Goal: Information Seeking & Learning: Find specific fact

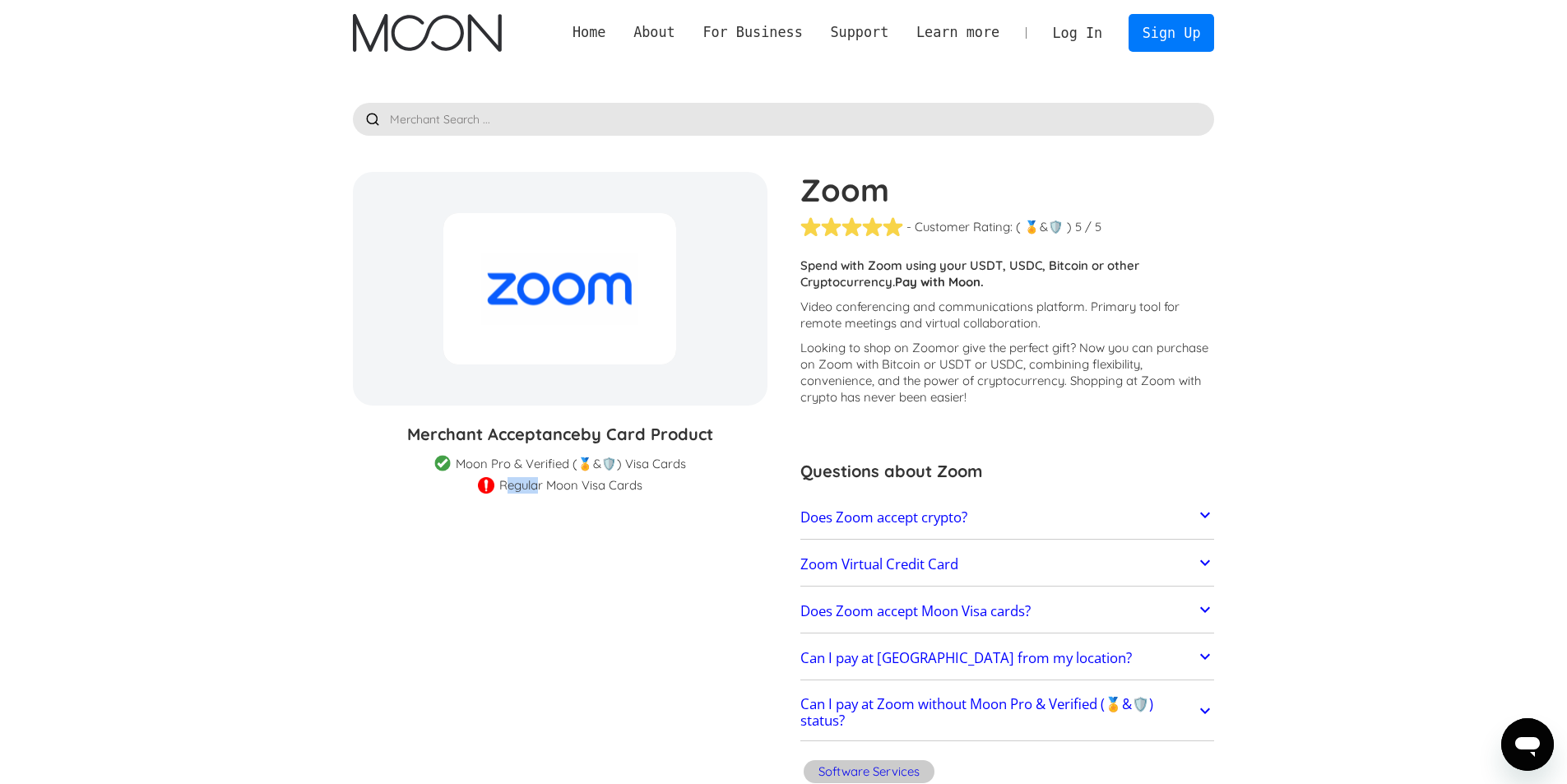
drag, startPoint x: 531, startPoint y: 482, endPoint x: 632, endPoint y: 473, distance: 100.8
click at [632, 473] on div "Merchant Acceptance by Card Product Merchant Gift Card Moon Visa Cards Moon Pro…" at bounding box center [560, 458] width 415 height 72
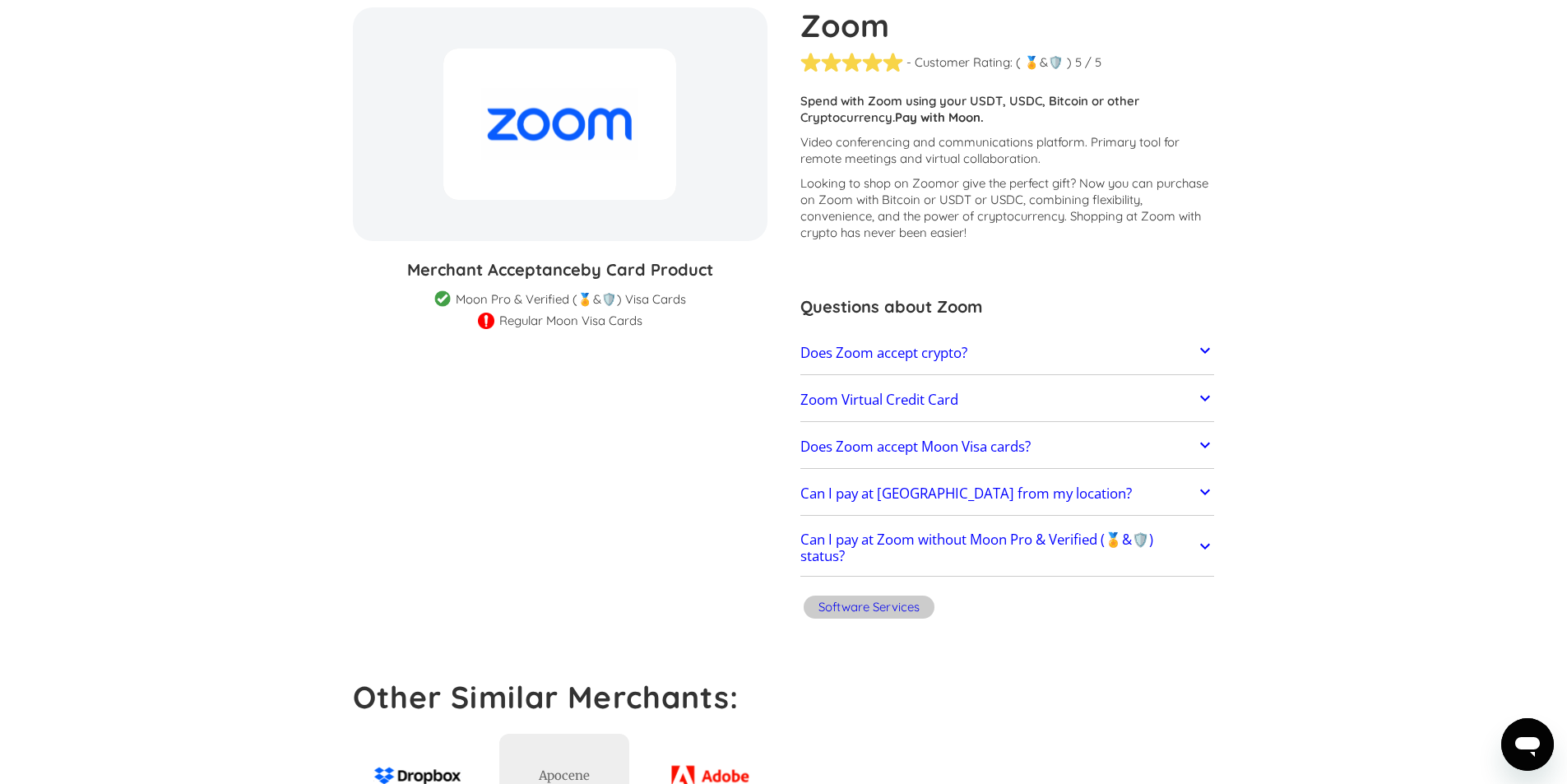
click at [968, 358] on h2 "Does Zoom accept crypto?" at bounding box center [884, 353] width 167 height 16
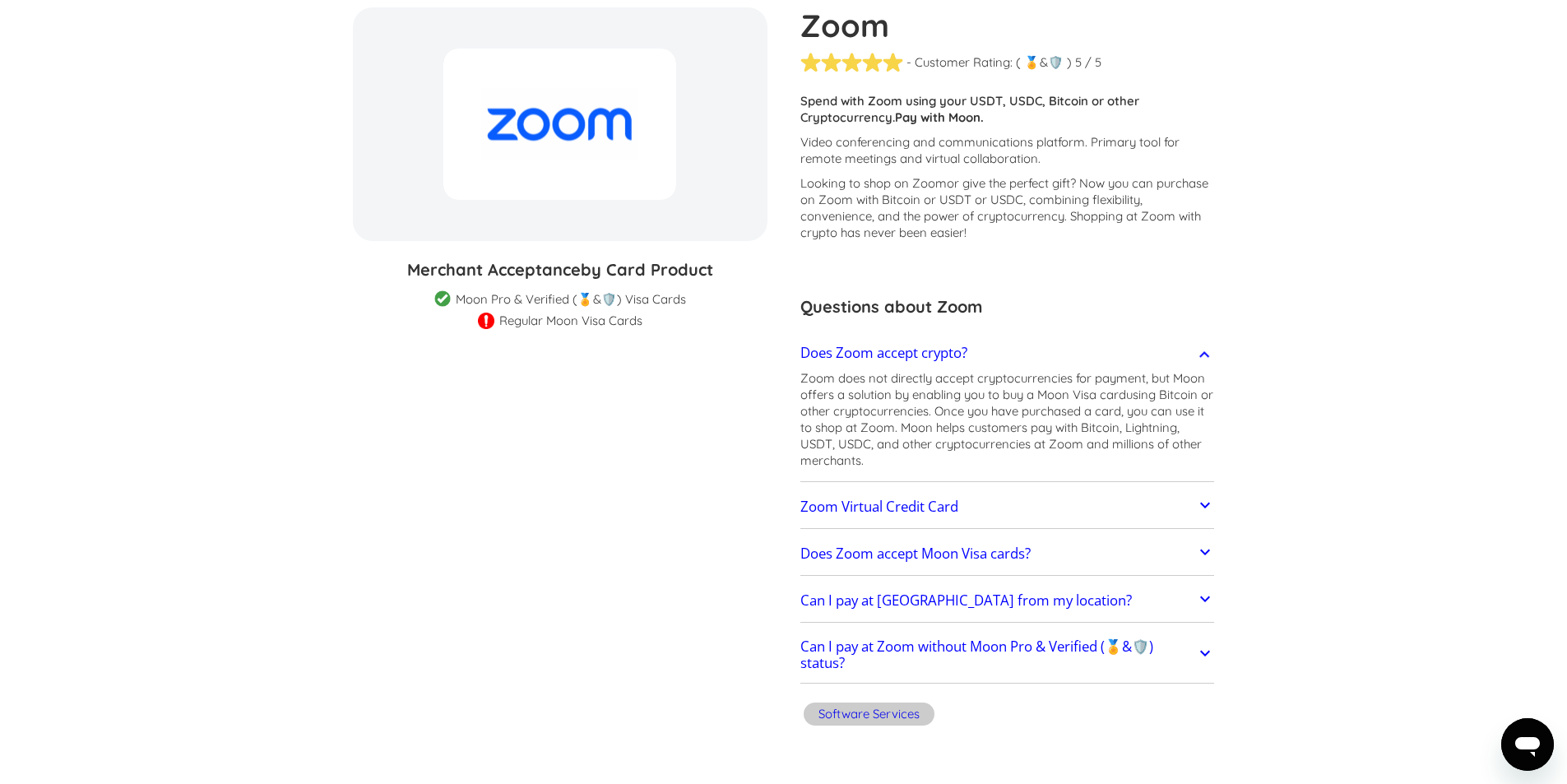
click at [979, 493] on link "Zoom Virtual Credit Card" at bounding box center [1008, 507] width 415 height 35
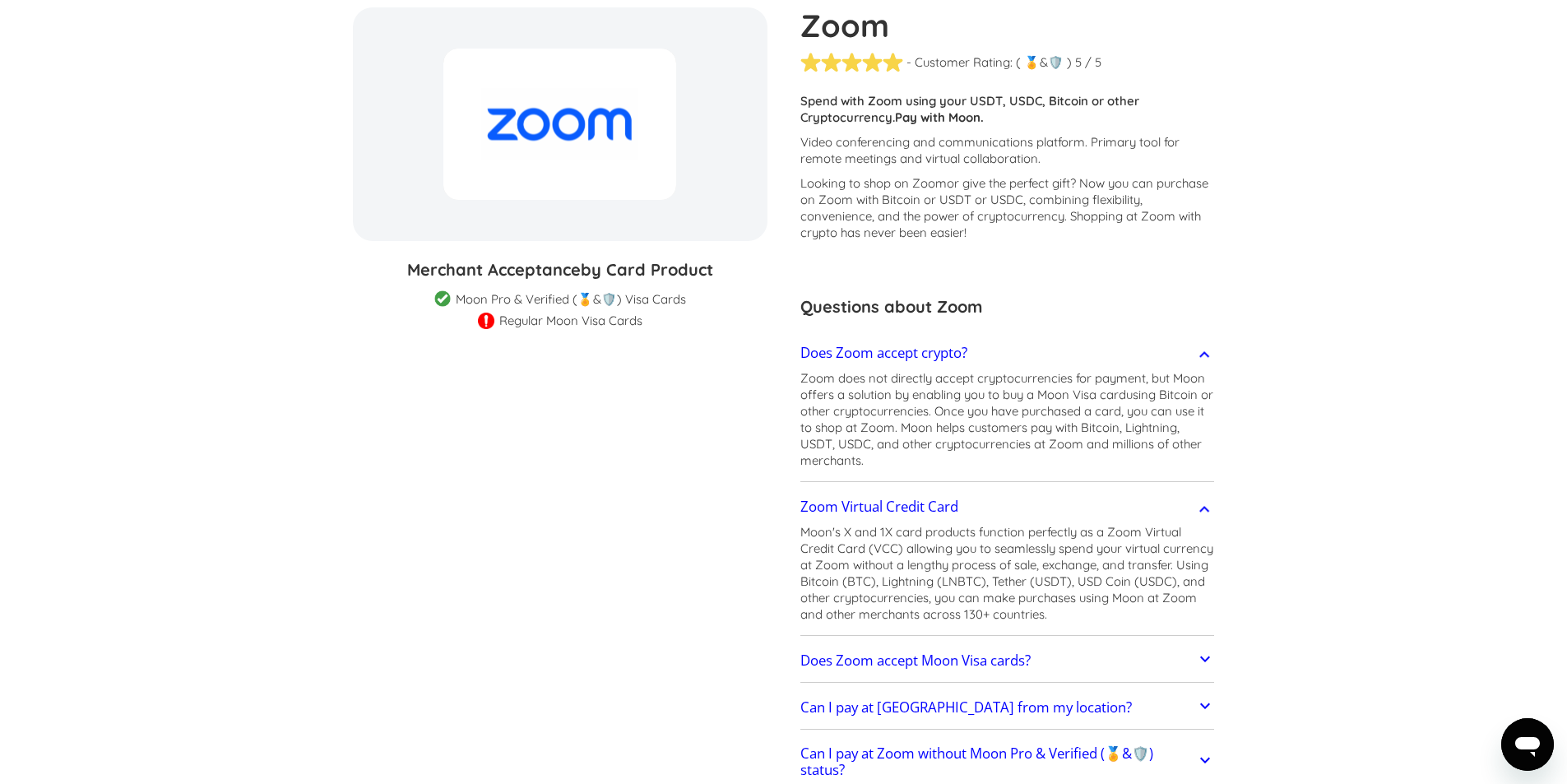
scroll to position [247, 0]
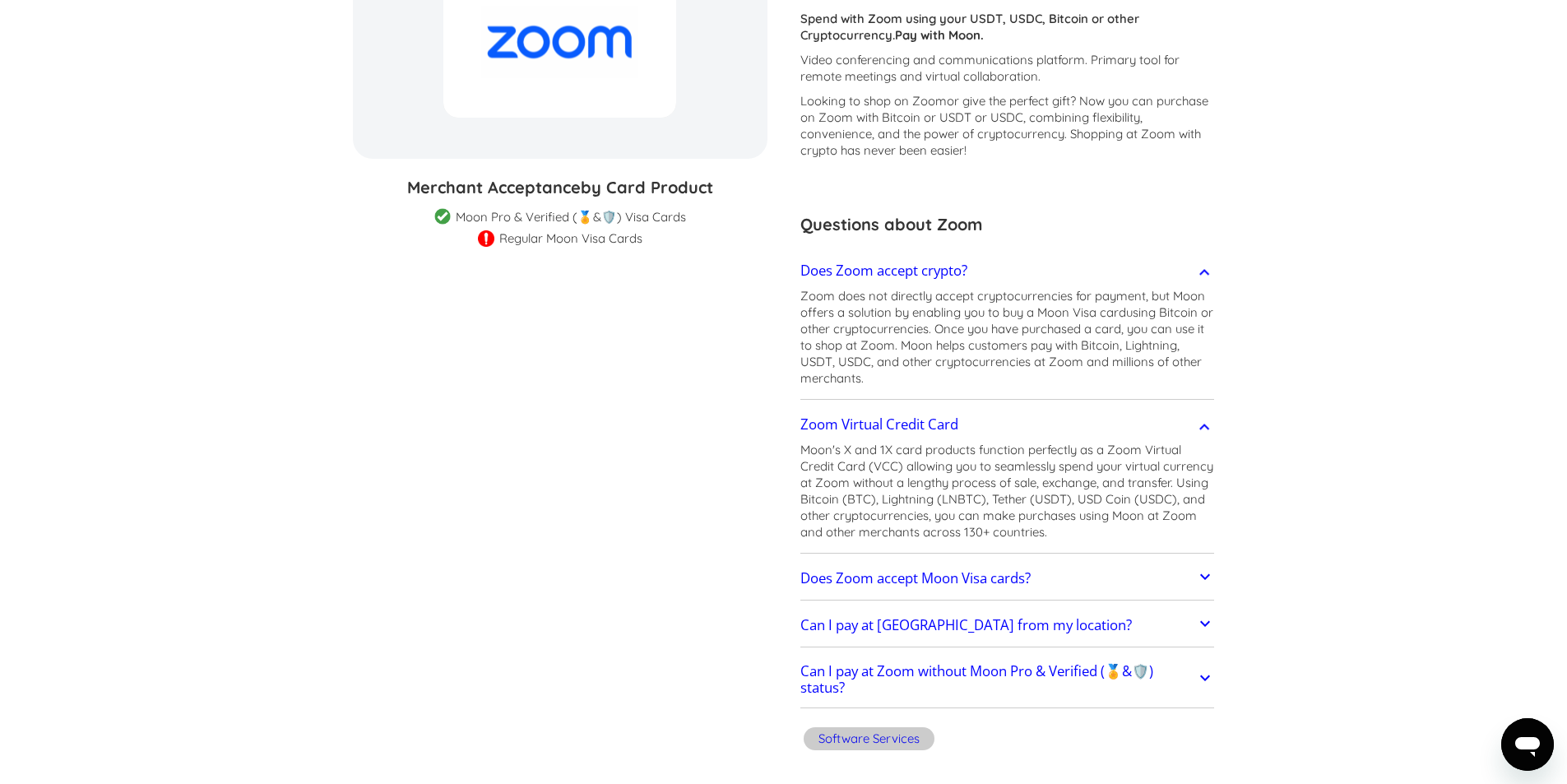
click at [1025, 591] on link "Does Zoom accept Moon Visa cards?" at bounding box center [1008, 578] width 415 height 35
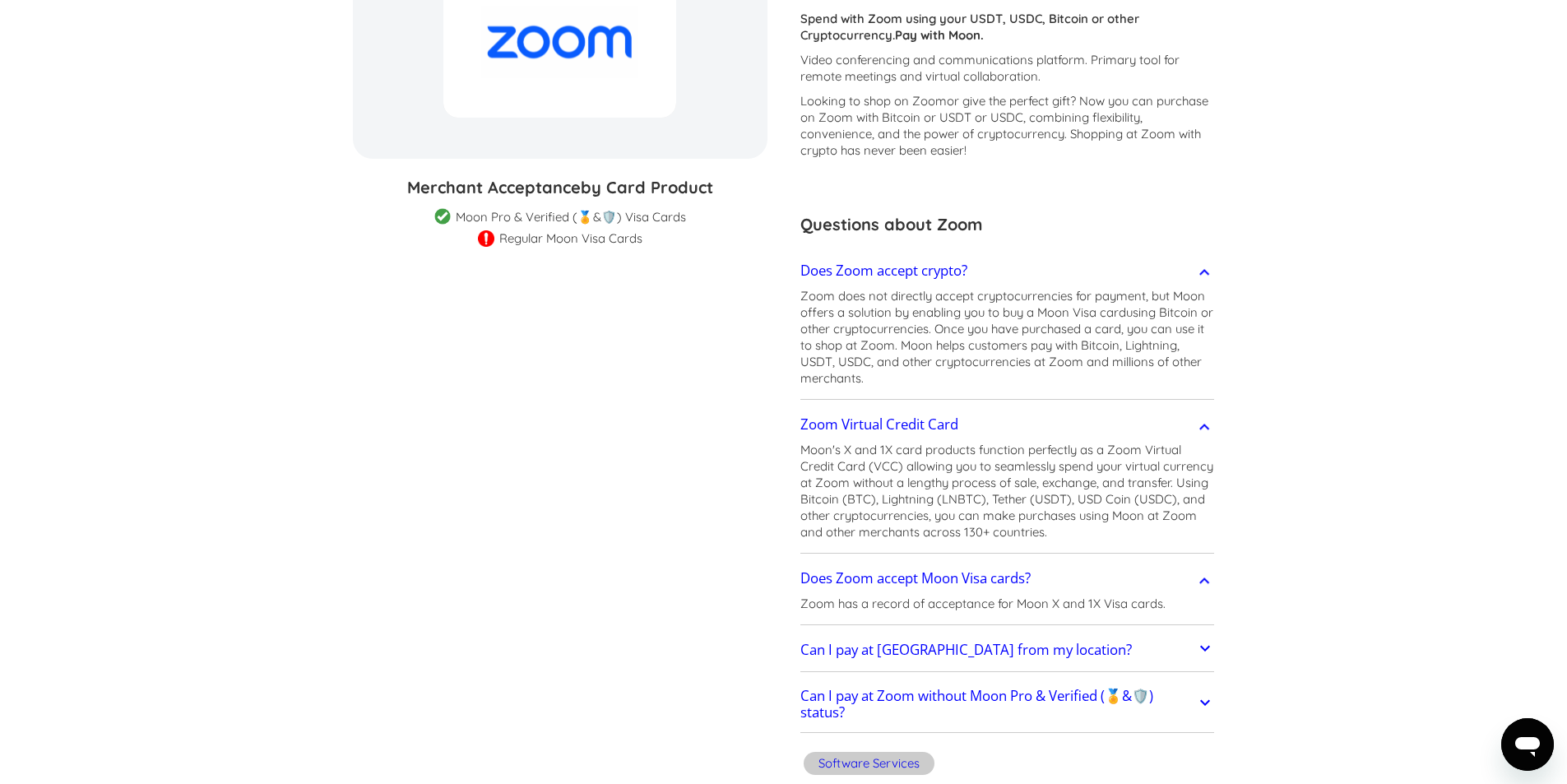
click at [1048, 650] on link "Can I pay at [GEOGRAPHIC_DATA] from my location?" at bounding box center [1008, 651] width 415 height 35
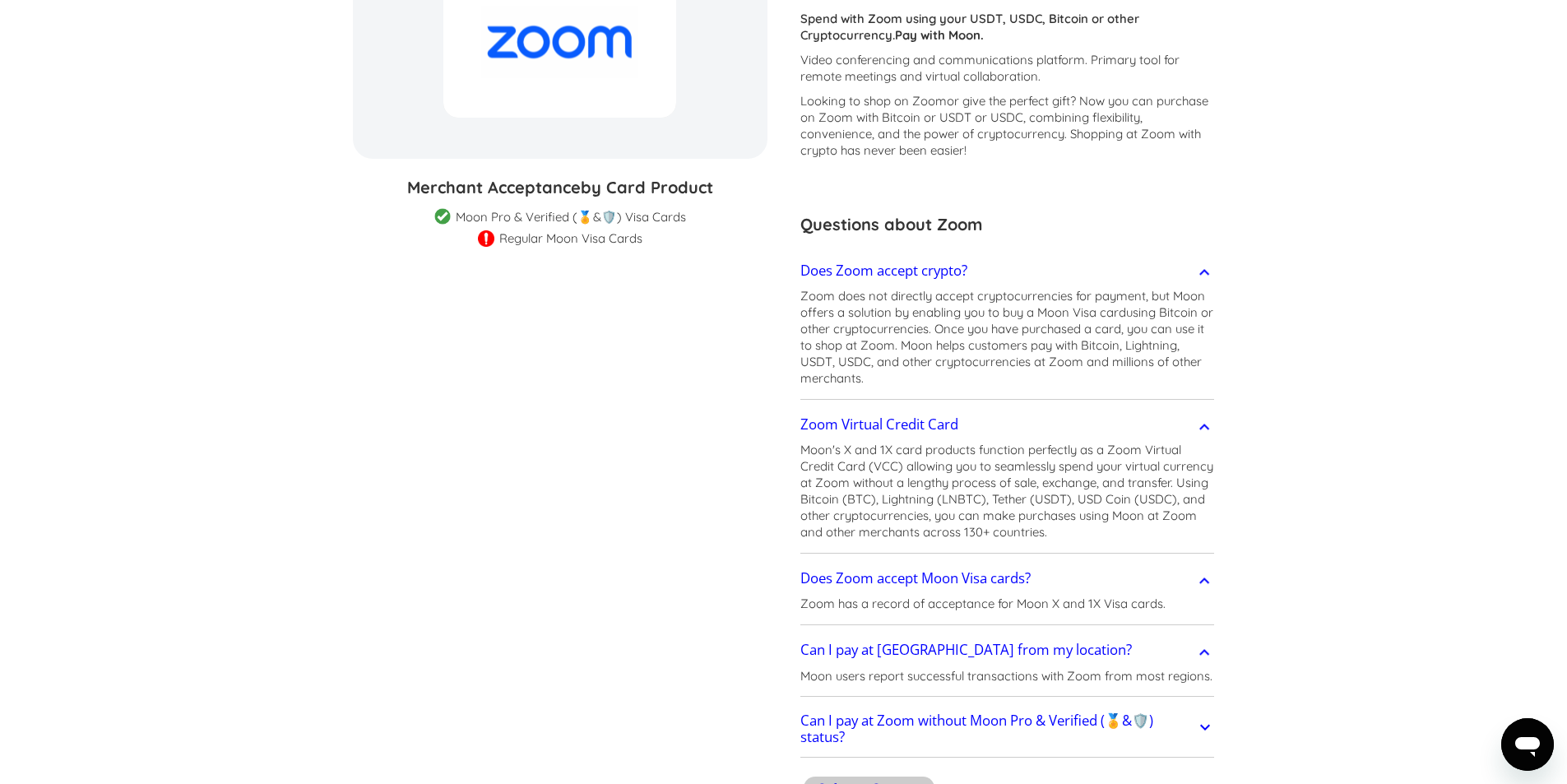
scroll to position [329, 0]
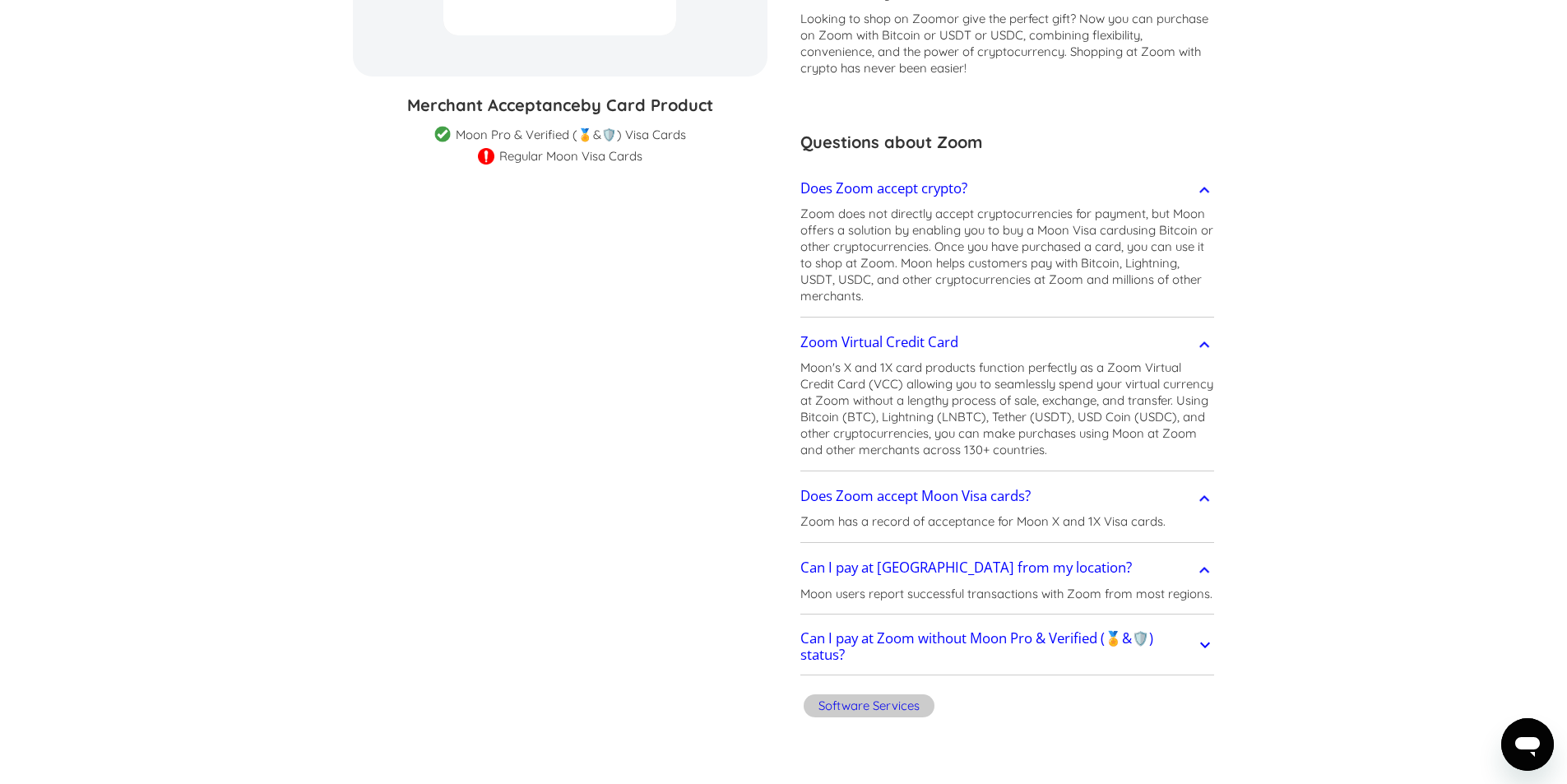
click at [1138, 649] on h2 "Can I pay at Zoom without Moon Pro & Verified (🏅&🛡️) status?" at bounding box center [999, 646] width 396 height 33
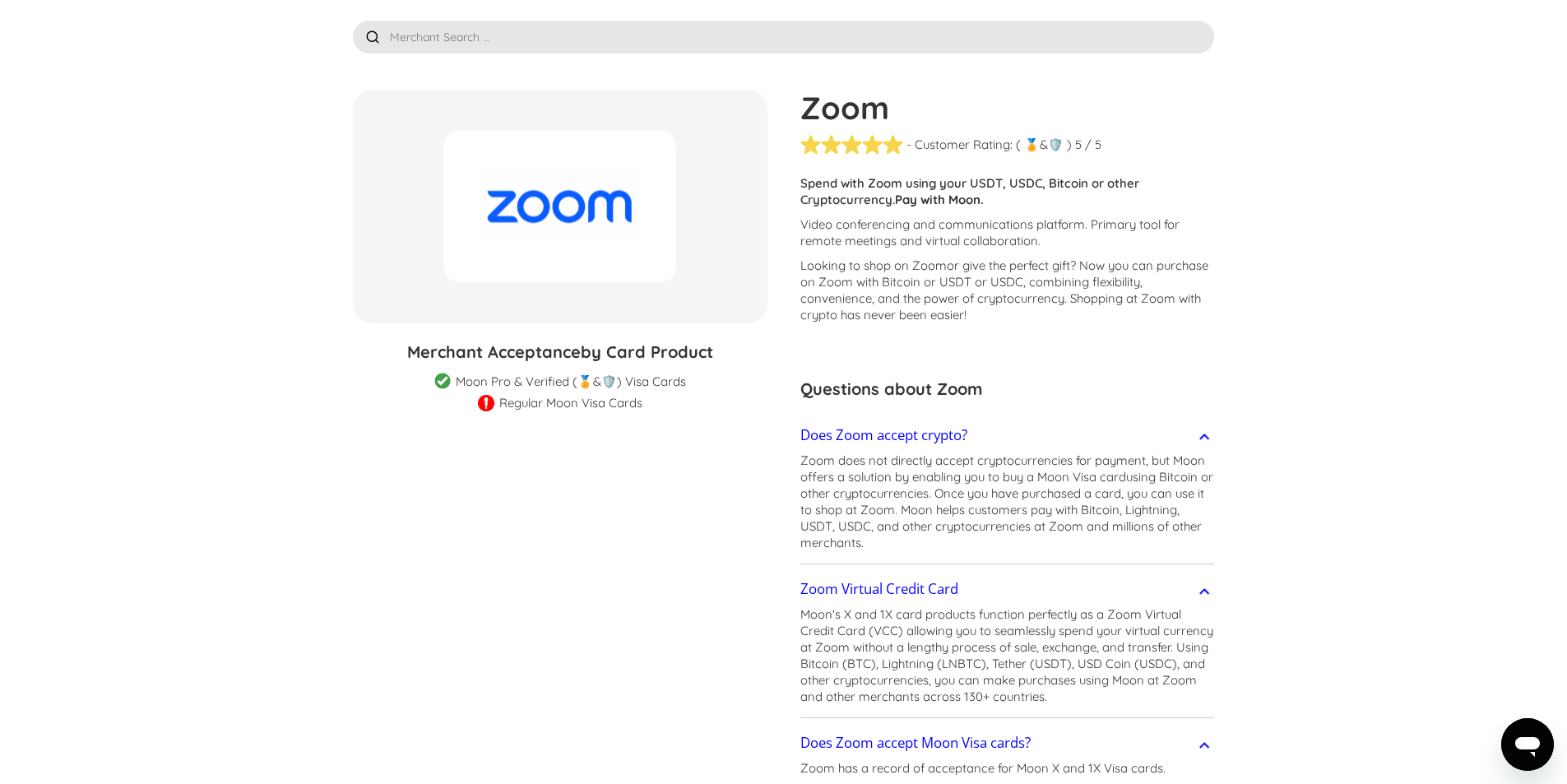
scroll to position [0, 0]
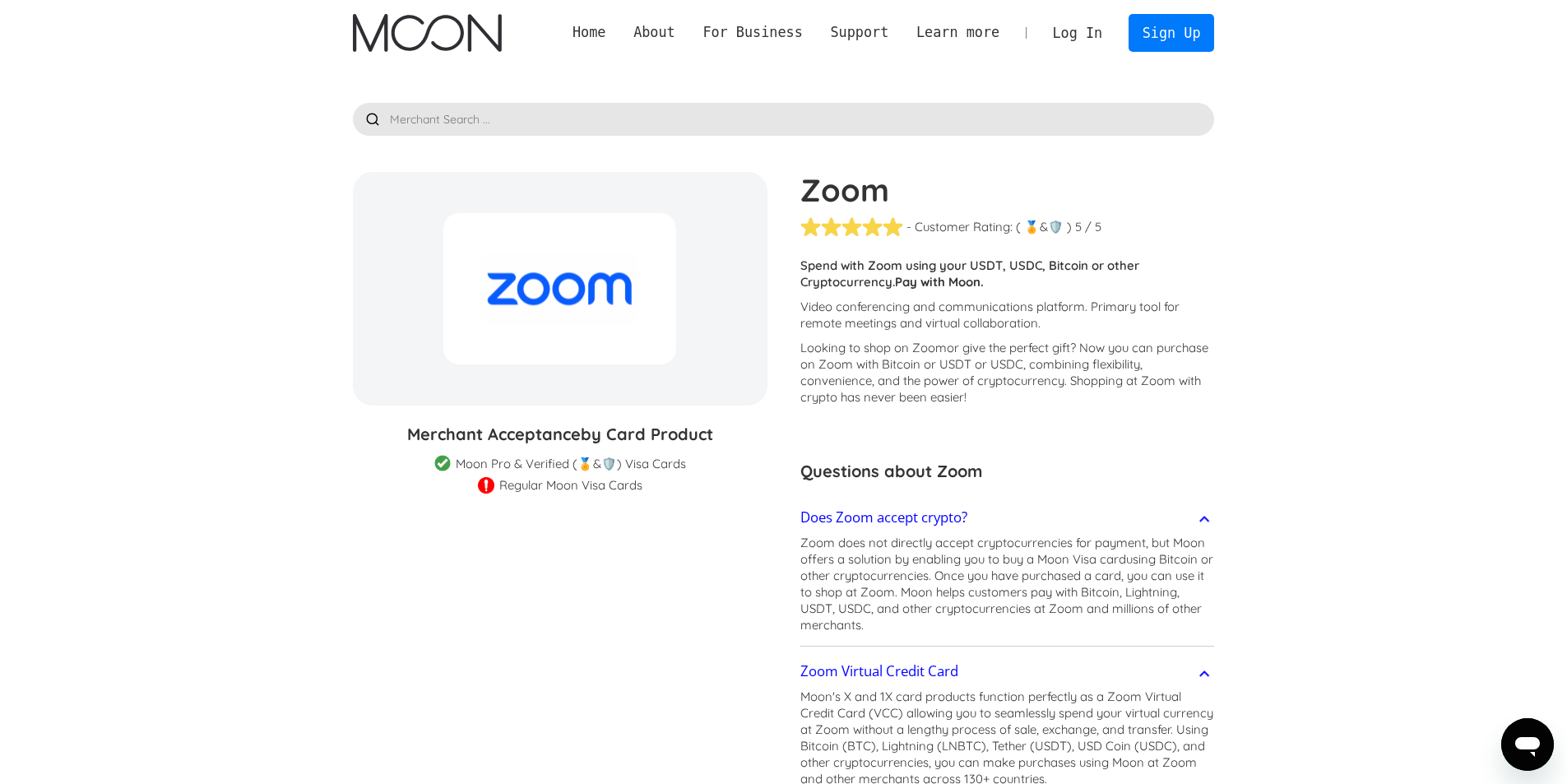
click at [536, 313] on div at bounding box center [559, 288] width 233 height 151
drag, startPoint x: 480, startPoint y: 497, endPoint x: 624, endPoint y: 495, distance: 144.0
click at [624, 495] on section "Zoom % GIFT CARD DISCOUNT Merchant Acceptance by Card Product Merchant Gift Car…" at bounding box center [784, 633] width 862 height 922
drag, startPoint x: 627, startPoint y: 498, endPoint x: 444, endPoint y: 501, distance: 182.7
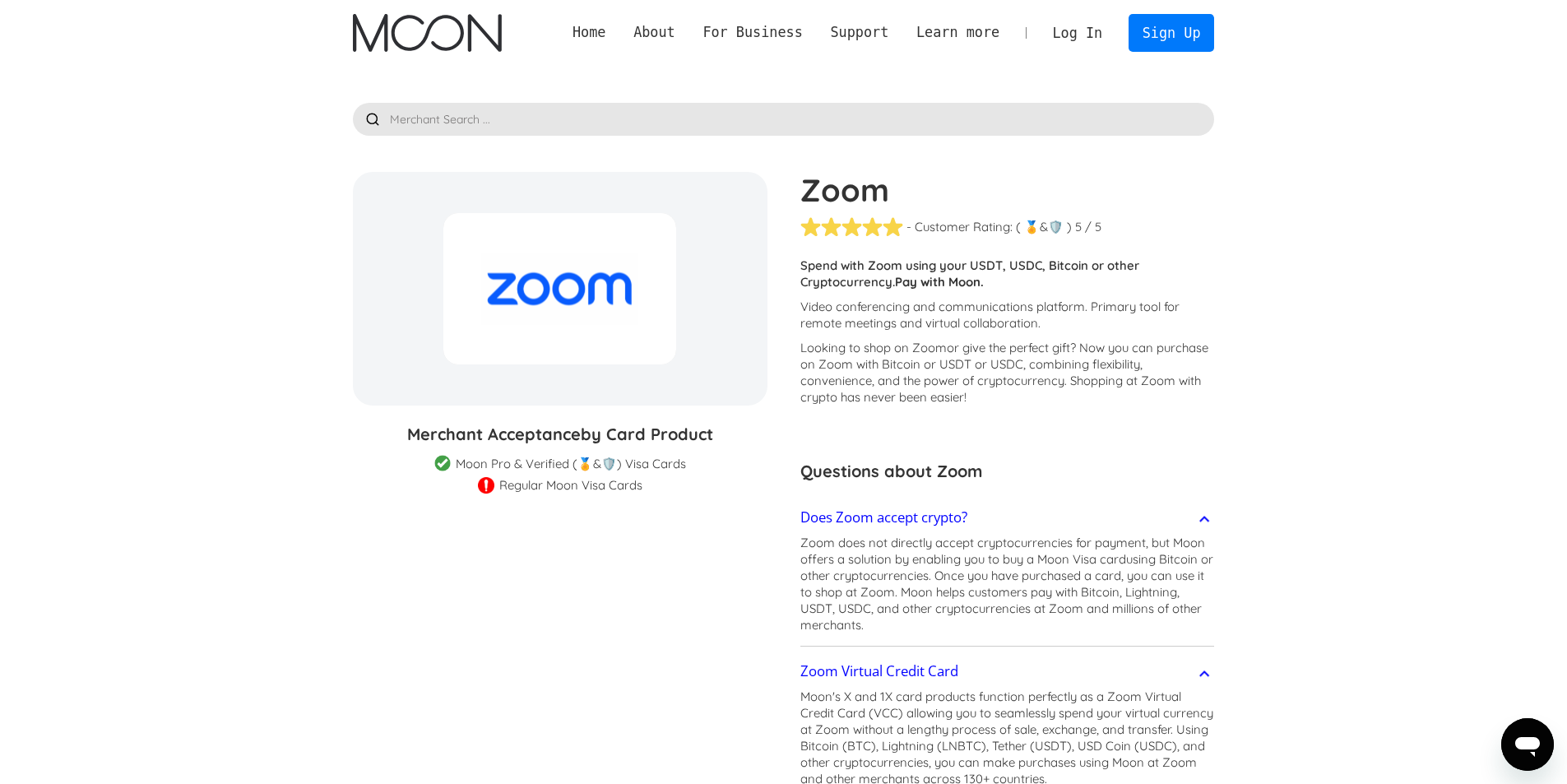
click at [444, 501] on section "Zoom % GIFT CARD DISCOUNT Merchant Acceptance by Card Product Merchant Gift Car…" at bounding box center [784, 633] width 862 height 922
